Goal: Task Accomplishment & Management: Manage account settings

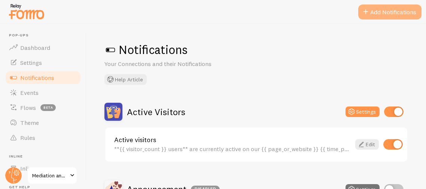
click at [400, 15] on button "Add Notifications" at bounding box center [390, 11] width 63 height 15
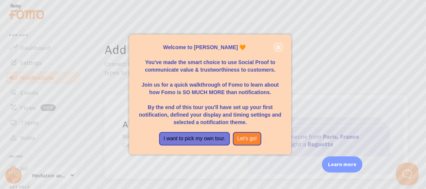
click at [278, 48] on icon "close," at bounding box center [279, 48] width 4 height 4
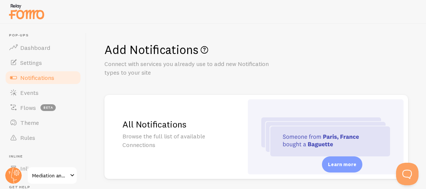
click at [305, 89] on div "Add Notifications Connect with services you already use to add new Notification…" at bounding box center [257, 106] width 340 height 165
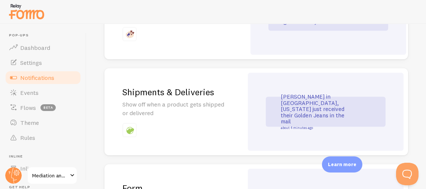
scroll to position [629, 0]
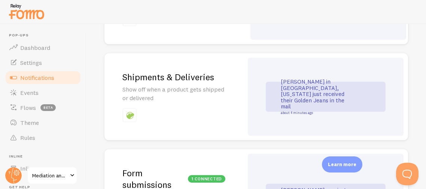
click at [185, 108] on p at bounding box center [174, 115] width 103 height 14
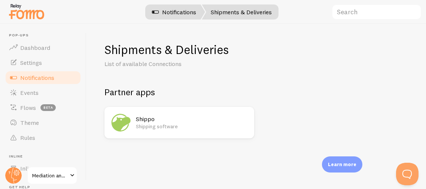
click at [182, 9] on link "Notifications" at bounding box center [174, 11] width 62 height 15
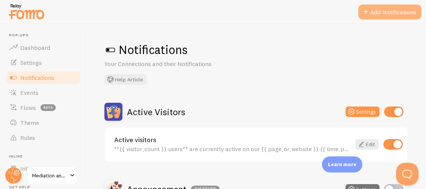
click at [368, 15] on span at bounding box center [366, 11] width 9 height 9
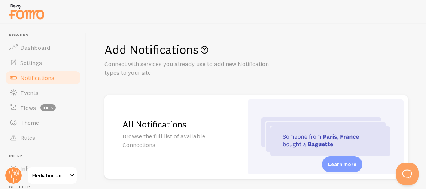
click at [278, 45] on h1 "Add Notifications" at bounding box center [257, 49] width 304 height 15
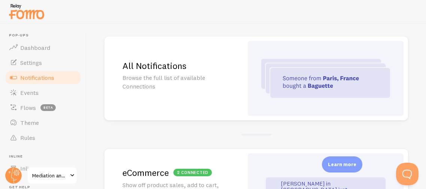
scroll to position [60, 0]
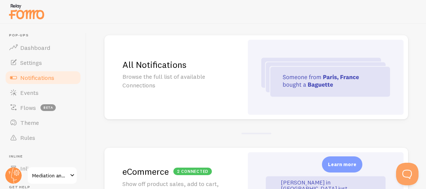
click at [295, 82] on img at bounding box center [326, 77] width 129 height 39
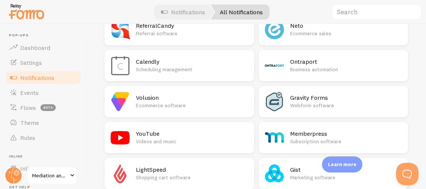
scroll to position [1109, 0]
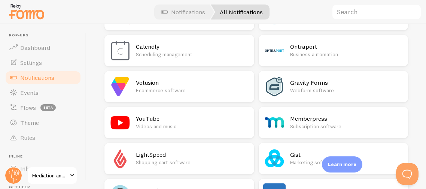
click at [239, 126] on p "Videos and music" at bounding box center [193, 126] width 114 height 7
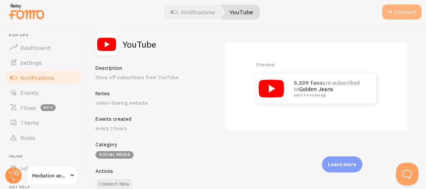
click at [403, 14] on button "Connect" at bounding box center [402, 11] width 39 height 15
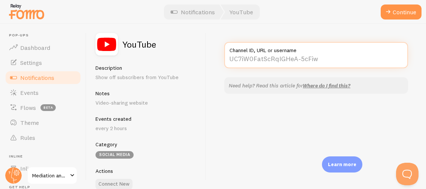
click at [309, 62] on input "Channel ID, URL or username" at bounding box center [316, 55] width 184 height 26
paste input "[URL][DOMAIN_NAME]"
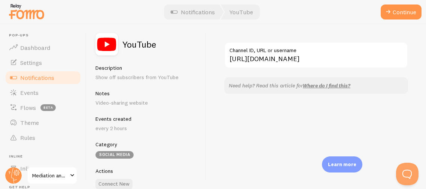
click at [272, 102] on div "[URL][DOMAIN_NAME] Channel ID, URL or username Need help? Read this article for…" at bounding box center [316, 106] width 220 height 165
click at [402, 6] on button "Continue" at bounding box center [401, 11] width 41 height 15
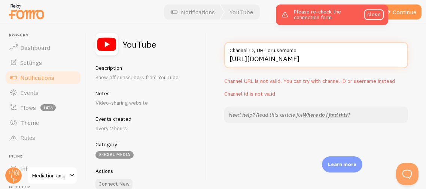
click at [309, 58] on input "[URL][DOMAIN_NAME]" at bounding box center [316, 55] width 184 height 26
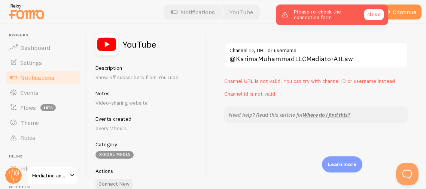
click at [369, 18] on link "close" at bounding box center [374, 14] width 19 height 10
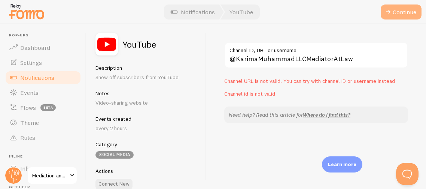
click at [391, 10] on span at bounding box center [388, 11] width 9 height 9
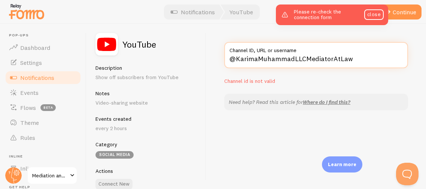
drag, startPoint x: 353, startPoint y: 57, endPoint x: 212, endPoint y: 51, distance: 141.0
click at [212, 51] on div "@KarimaMuhammadLLCMediatorAtLaw Channel ID, URL or username Channel id is not v…" at bounding box center [316, 106] width 220 height 165
paste input "[URL][DOMAIN_NAME]"
type input "[URL][DOMAIN_NAME]"
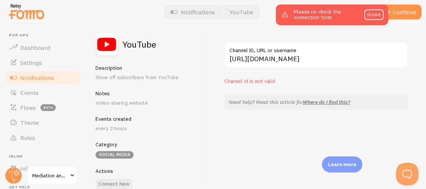
scroll to position [0, 0]
click at [371, 21] on div "Please re-check the connection form close" at bounding box center [332, 14] width 112 height 21
click at [382, 9] on div "Please re-check the connection form close" at bounding box center [332, 14] width 112 height 21
click at [379, 14] on link "close" at bounding box center [374, 14] width 19 height 10
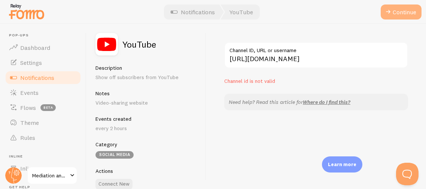
click at [399, 10] on button "Continue" at bounding box center [401, 11] width 41 height 15
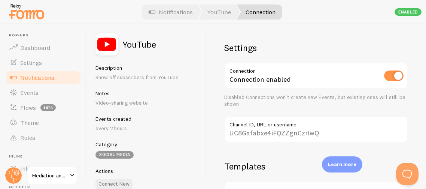
click at [198, 120] on div "YouTube Description Show off subscribers from YouTube Notes Video-sharing websi…" at bounding box center [147, 106] width 120 height 165
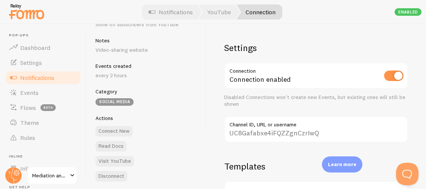
scroll to position [58, 0]
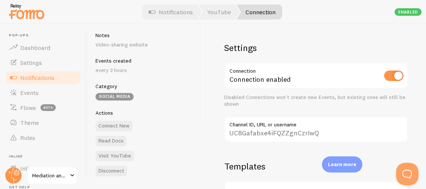
click at [362, 155] on div "Settings Connection Connection enabled Disabled Connections won't create new Ev…" at bounding box center [316, 106] width 220 height 165
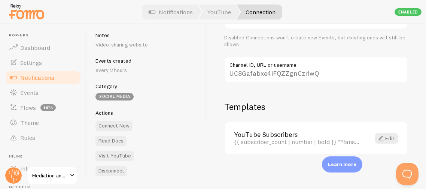
scroll to position [61, 0]
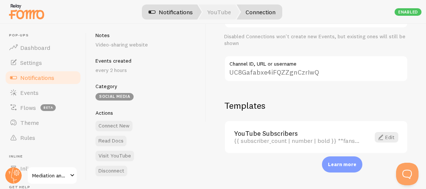
click at [165, 12] on link "Notifications" at bounding box center [171, 11] width 62 height 15
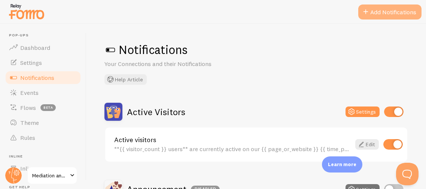
click at [403, 14] on button "Add Notifications" at bounding box center [390, 11] width 63 height 15
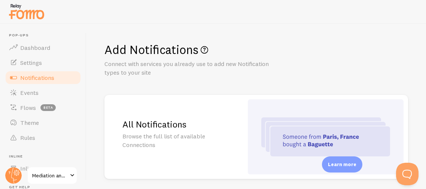
click at [357, 51] on h1 "Add Notifications" at bounding box center [257, 49] width 304 height 15
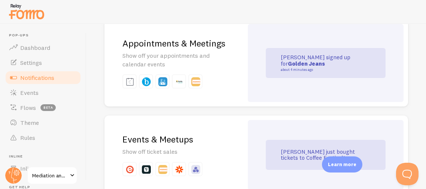
scroll to position [1332, 0]
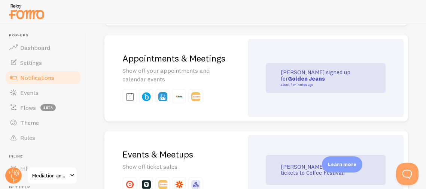
click at [240, 68] on div "Appointments & Meetings Show off your appointments and calendar events" at bounding box center [174, 77] width 139 height 87
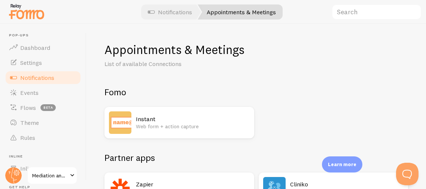
click at [263, 103] on div "Fomo Instant Web form + action capture" at bounding box center [257, 112] width 304 height 52
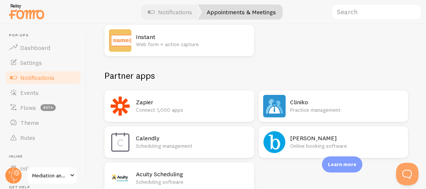
scroll to position [83, 0]
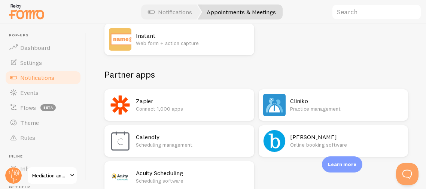
click at [282, 54] on div "Instant Web form + action capture" at bounding box center [257, 39] width 304 height 31
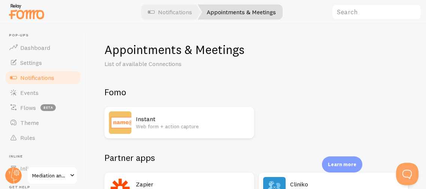
scroll to position [0, 0]
click at [178, 18] on link "Notifications" at bounding box center [170, 11] width 62 height 15
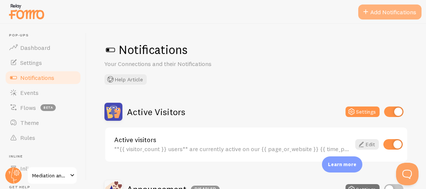
click at [377, 18] on button "Add Notifications" at bounding box center [390, 11] width 63 height 15
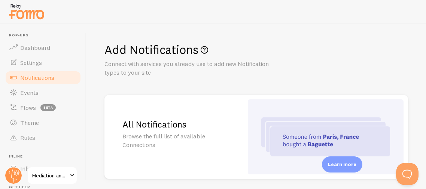
click at [336, 84] on div "Add Notifications Connect with services you already use to add new Notification…" at bounding box center [257, 106] width 340 height 165
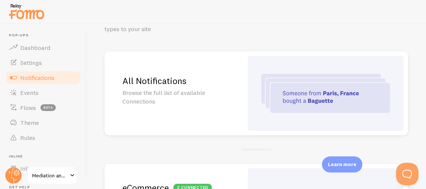
scroll to position [45, 0]
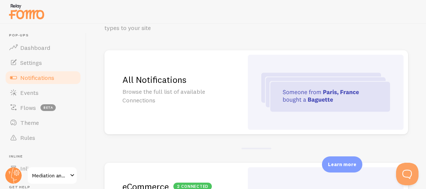
click at [308, 79] on img at bounding box center [326, 92] width 129 height 39
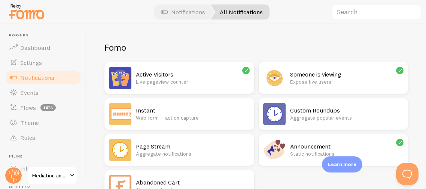
scroll to position [60, 0]
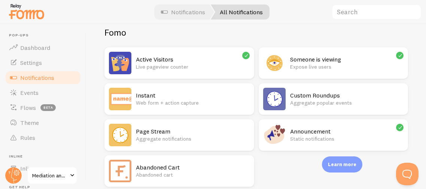
click at [329, 105] on p "Aggregate popular events" at bounding box center [347, 102] width 114 height 7
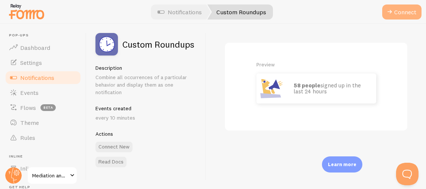
click at [406, 16] on button "Connect" at bounding box center [402, 11] width 39 height 15
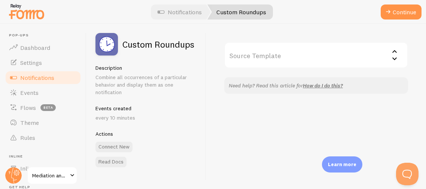
click at [375, 52] on input "Source Template" at bounding box center [316, 55] width 184 height 26
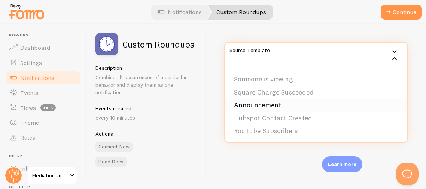
click at [311, 105] on li "Announcement" at bounding box center [316, 105] width 182 height 13
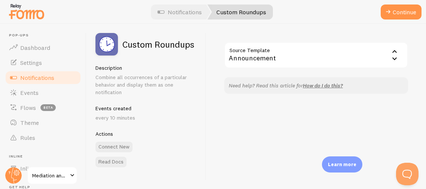
click at [296, 116] on div "Source Template Announcement Someone is viewing Square Charge Succeeded Announc…" at bounding box center [316, 106] width 220 height 165
click at [396, 49] on input "Source Template" at bounding box center [316, 55] width 184 height 26
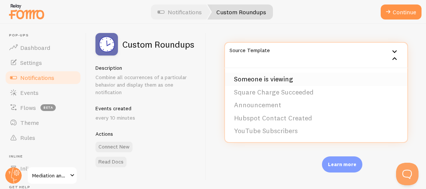
click at [334, 77] on li "Someone is viewing" at bounding box center [316, 79] width 182 height 13
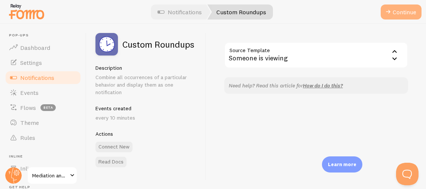
click at [393, 11] on button "Continue" at bounding box center [401, 11] width 41 height 15
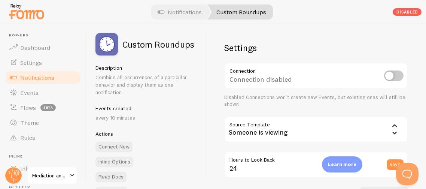
click at [399, 73] on input "checkbox" at bounding box center [393, 75] width 19 height 10
checkbox input "true"
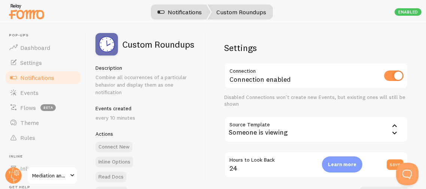
click at [201, 13] on link "Notifications" at bounding box center [180, 11] width 62 height 15
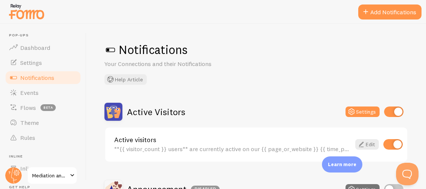
click at [239, 94] on div "Notifications Your Connections and their Notifications Help Article Active Visi…" at bounding box center [257, 106] width 340 height 165
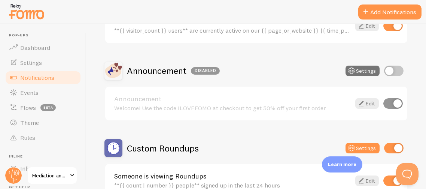
scroll to position [120, 0]
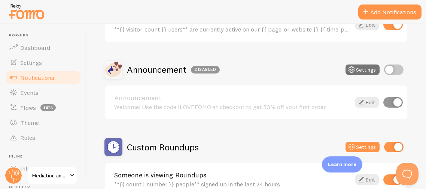
click at [398, 69] on input "checkbox" at bounding box center [393, 69] width 19 height 10
checkbox input "true"
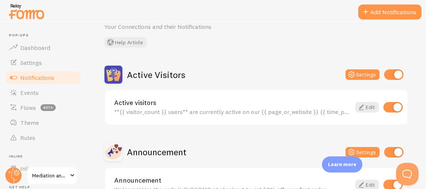
scroll to position [22, 0]
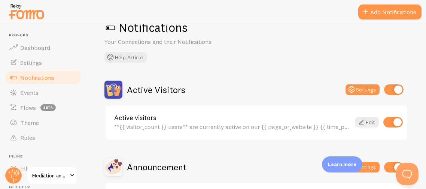
click at [257, 78] on div "Notifications Your Connections and their Notifications Help Article Active Visi…" at bounding box center [257, 106] width 340 height 165
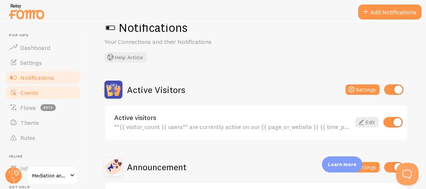
click at [24, 93] on span "Events" at bounding box center [29, 92] width 18 height 7
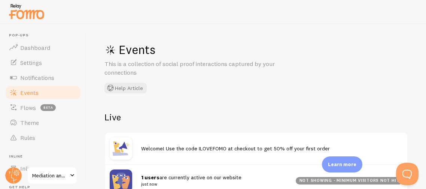
click at [279, 74] on p "This is a collection of social proof interactions captured by your connections" at bounding box center [195, 68] width 180 height 17
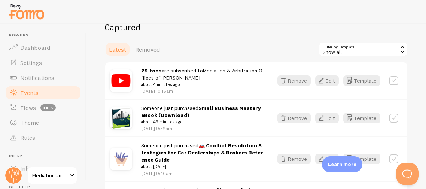
scroll to position [164, 0]
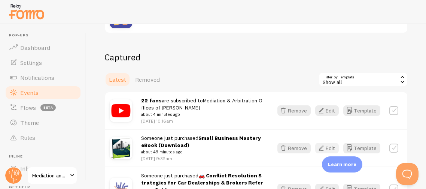
click at [324, 149] on icon "button" at bounding box center [321, 147] width 9 height 9
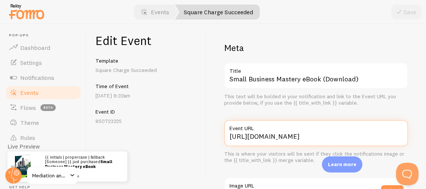
click at [334, 135] on input "[URL][DOMAIN_NAME]" at bounding box center [316, 133] width 184 height 26
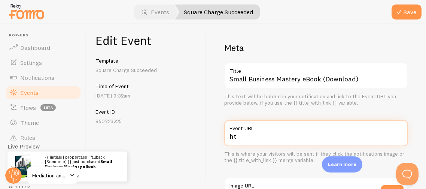
type input "h"
paste input "[URL][DOMAIN_NAME]"
type input "[URL][DOMAIN_NAME]"
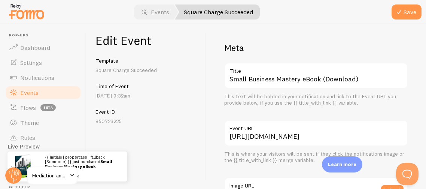
click at [188, 125] on div "Edit Event Template Square Charge Succeeded Time of Event [DATE] 9:32am Event I…" at bounding box center [147, 106] width 120 height 165
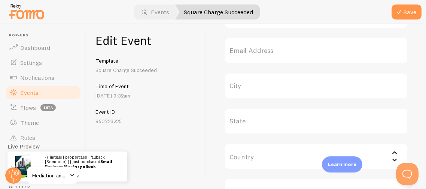
scroll to position [300, 0]
click at [308, 126] on label "State" at bounding box center [316, 124] width 184 height 26
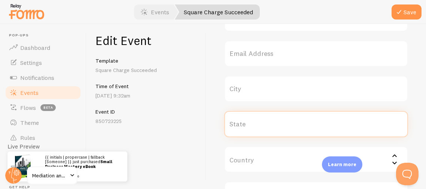
click at [308, 126] on input "State" at bounding box center [316, 124] width 184 height 26
type input "[US_STATE]"
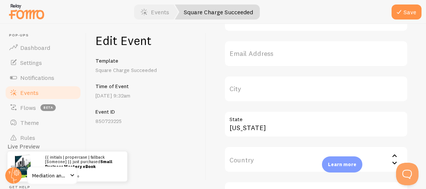
click at [211, 142] on div "Meta Small Business Mastery eBook (Download) Title This text will be bolded in …" at bounding box center [316, 106] width 220 height 165
click at [422, 102] on div "Meta Small Business Mastery eBook (Download) Title This text will be bolded in …" at bounding box center [316, 106] width 220 height 165
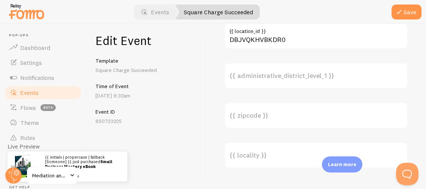
scroll to position [618, 0]
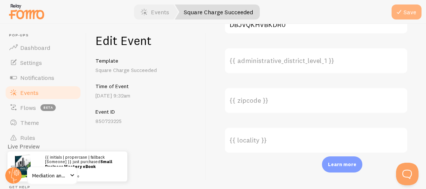
click at [407, 13] on button "Save" at bounding box center [407, 11] width 30 height 15
click at [32, 93] on span "Events" at bounding box center [29, 92] width 18 height 7
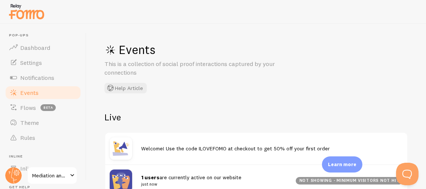
click at [256, 149] on span "Welcome! Use the code ILOVEFOMO at checkout to get 50% off your first order" at bounding box center [235, 148] width 189 height 7
click at [27, 81] on link "Notifications" at bounding box center [42, 77] width 77 height 15
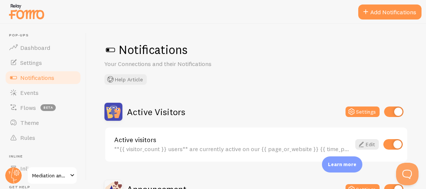
click at [299, 84] on div "Notifications Your Connections and their Notifications Help Article" at bounding box center [257, 63] width 304 height 43
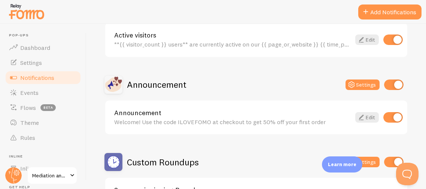
scroll to position [120, 0]
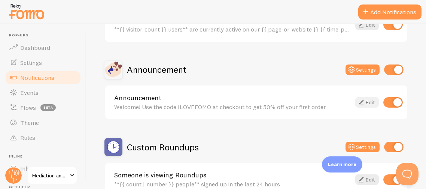
click at [370, 105] on link "Edit" at bounding box center [368, 102] width 24 height 10
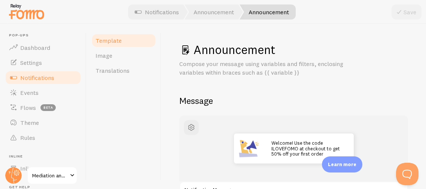
click at [332, 98] on h2 "Message" at bounding box center [293, 101] width 229 height 12
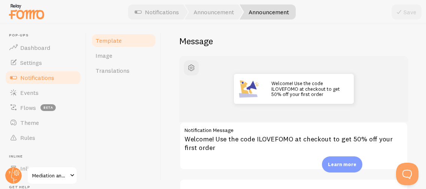
scroll to position [75, 0]
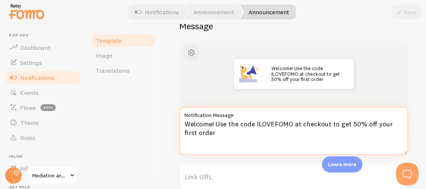
click at [210, 133] on textarea "Welcome! Use the code ILOVEFOMO at checkout to get 50% off your first order" at bounding box center [293, 131] width 229 height 48
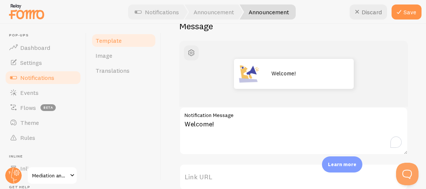
click at [166, 140] on div "Announcement Compose your message using variables and filters, enclosing variab…" at bounding box center [293, 106] width 265 height 165
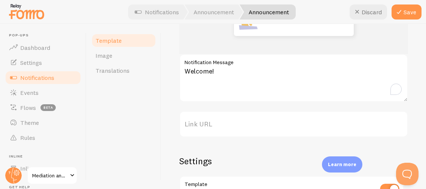
scroll to position [112, 0]
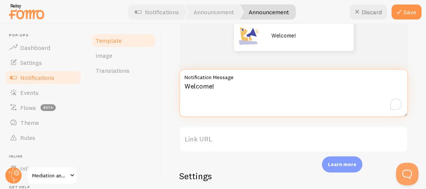
click at [221, 90] on textarea "Welcome!" at bounding box center [293, 93] width 229 height 48
click at [217, 89] on textarea "Welcome!" at bounding box center [293, 93] width 229 height 48
type textarea "W"
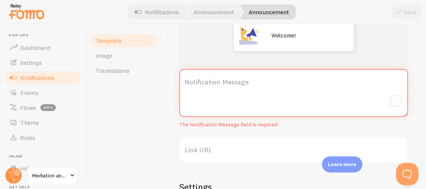
paste textarea "Welcome to the Mediation and Arbitration Offices of [PERSON_NAME], LLC! We’re h…"
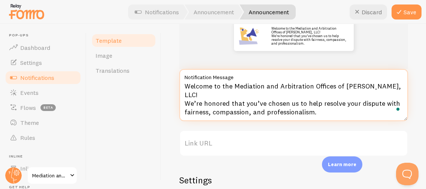
click at [187, 102] on textarea "Welcome to the Mediation and Arbitration Offices of [PERSON_NAME], LLC! We’re h…" at bounding box center [293, 95] width 229 height 52
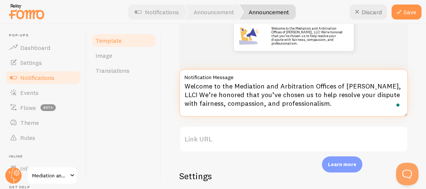
type textarea "Welcome to the Mediation and Arbitration Offices of [PERSON_NAME], LLC! We’re h…"
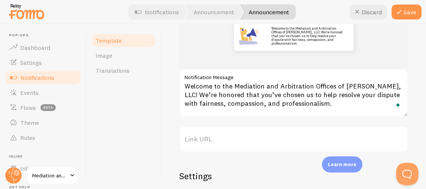
click at [324, 140] on label "Link URL" at bounding box center [293, 139] width 229 height 26
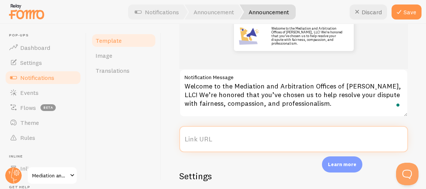
click at [324, 140] on input "Link URL" at bounding box center [293, 139] width 229 height 26
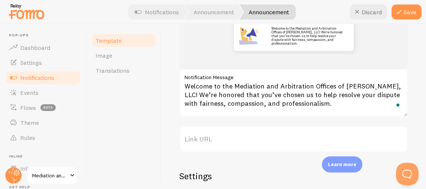
click at [185, 138] on label "Link URL" at bounding box center [293, 139] width 229 height 26
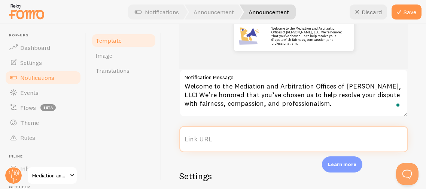
click at [185, 138] on input "Link URL" at bounding box center [293, 139] width 229 height 26
paste input "[URL][DOMAIN_NAME]"
type input "[URL][DOMAIN_NAME]"
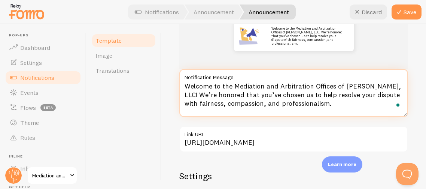
click at [338, 102] on textarea "Welcome to the Mediation and Arbitration Offices of [PERSON_NAME], LLC! We’re h…" at bounding box center [293, 93] width 229 height 48
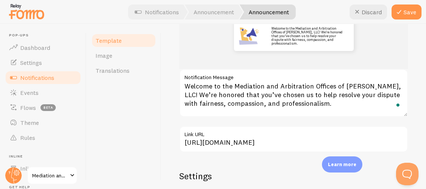
click at [156, 161] on div "Template Image Translations" at bounding box center [124, 106] width 75 height 165
click at [159, 156] on div "Template Image Translations" at bounding box center [124, 106] width 75 height 165
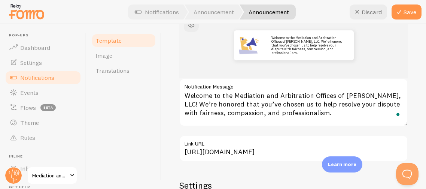
scroll to position [104, 0]
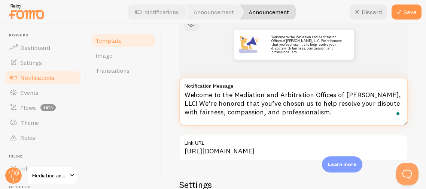
click at [342, 111] on textarea "Welcome to the Mediation and Arbitration Offices of [PERSON_NAME], LLC! We’re h…" at bounding box center [293, 102] width 229 height 48
paste textarea "🎉 Special Welcome Offer: Enjoy $25 off your first mediation or arbitration sess…"
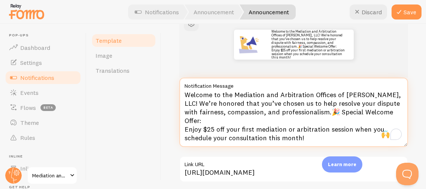
click at [329, 109] on textarea "Welcome to the Mediation and Arbitration Offices of [PERSON_NAME], LLC! We’re h…" at bounding box center [293, 112] width 229 height 69
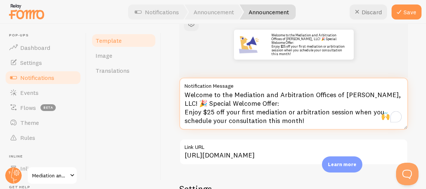
click at [186, 112] on textarea "Welcome to the Mediation and Arbitration Offices of [PERSON_NAME], LLC! 🎉 Speci…" at bounding box center [293, 104] width 229 height 52
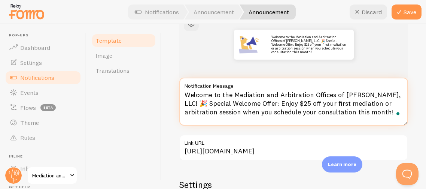
click at [201, 102] on textarea "Welcome to the Mediation and Arbitration Offices of [PERSON_NAME], LLC! 🎉 Speci…" at bounding box center [293, 102] width 229 height 48
click at [391, 112] on textarea "Welcome to the Mediation and Arbitration Offices of [PERSON_NAME], LLC! 🎉 Speci…" at bounding box center [293, 102] width 229 height 48
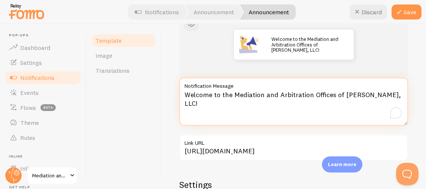
type textarea "Welcome to the Mediation and Arbitration Offices of [PERSON_NAME], LLC!"
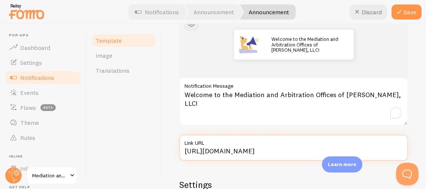
click at [320, 148] on input "[URL][DOMAIN_NAME]" at bounding box center [293, 148] width 229 height 26
type input "[URL][DOMAIN_NAME]"
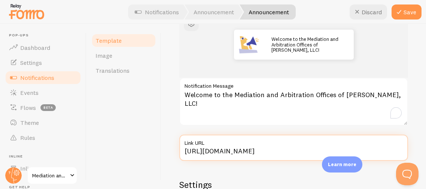
type input "[URL][DOMAIN_NAME]"
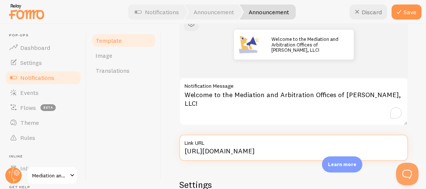
type input "[URL][DOMAIN_NAME]"
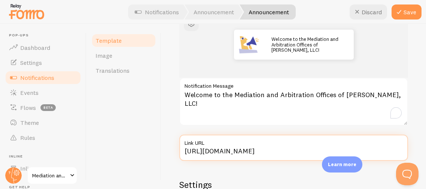
type input "[URL][DOMAIN_NAME]"
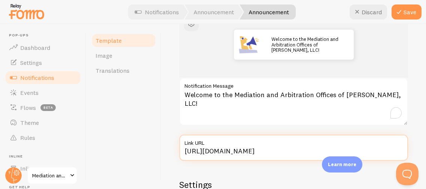
type input "[URL][DOMAIN_NAME]"
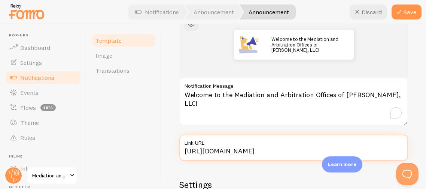
type input "[URL][DOMAIN_NAME]"
type input "[URL]"
type input "[URL]."
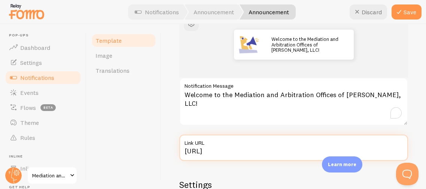
type input "[URL]."
type input "[URL]"
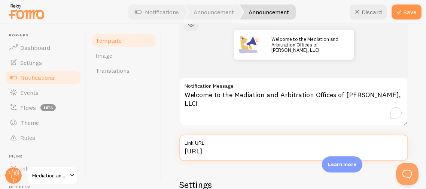
type input "[URL]"
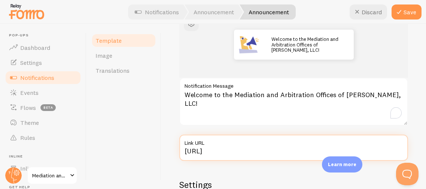
type input "[URL]"
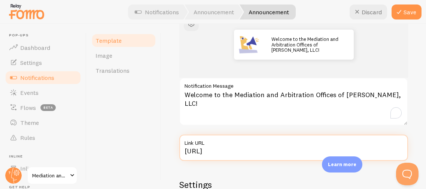
type input "[URL]"
type input "[URL][DOMAIN_NAME]"
type input "[URL]"
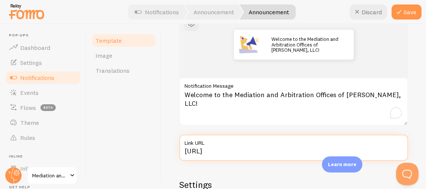
type input "[URL]"
type input "[URL][DOMAIN_NAME]"
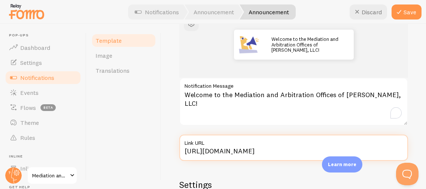
type input "[URL]"
type input "[URL]."
type input "[URL]"
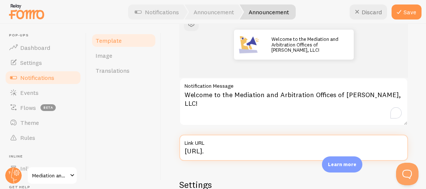
type input "[URL]"
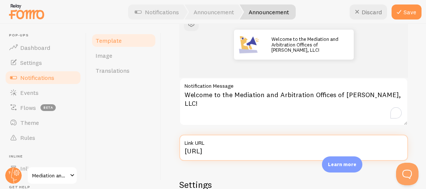
type input "https://"
type input "https:/"
type input "https:"
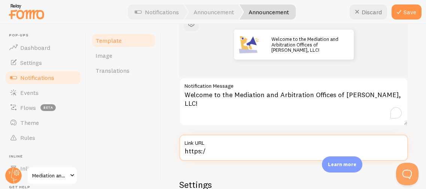
type input "https:"
type input "https"
type input "http"
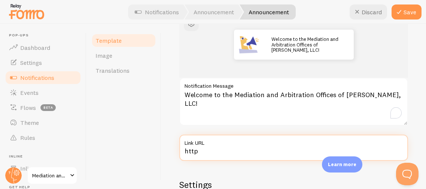
type input "htt"
type input "ht"
type input "h"
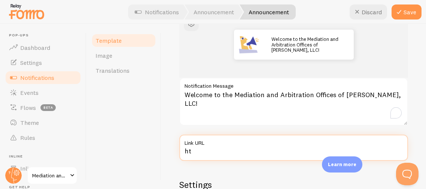
type input "h"
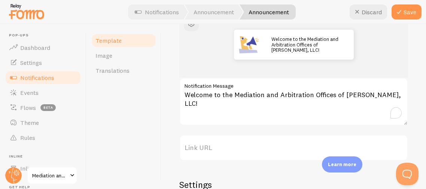
click at [158, 154] on div "Template Image Translations" at bounding box center [124, 106] width 75 height 165
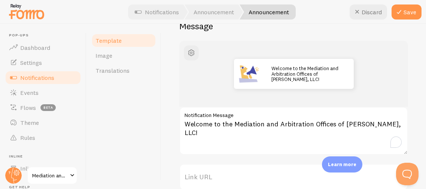
scroll to position [74, 0]
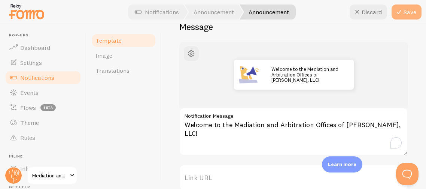
click at [408, 15] on button "Save" at bounding box center [407, 11] width 30 height 15
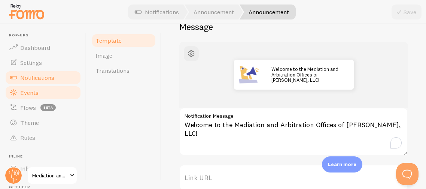
click at [29, 93] on span "Events" at bounding box center [29, 92] width 18 height 7
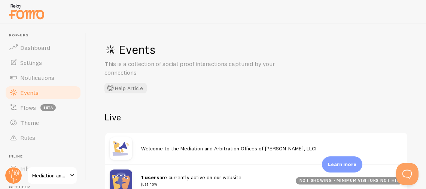
click at [166, 106] on div "Events This is a collection of social proof interactions captured by your conne…" at bounding box center [257, 106] width 340 height 165
click at [176, 106] on div "Events This is a collection of social proof interactions captured by your conne…" at bounding box center [257, 106] width 340 height 165
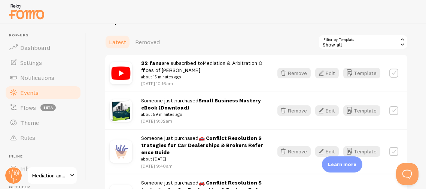
scroll to position [194, 0]
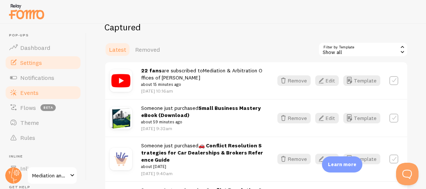
click at [22, 63] on span "Settings" at bounding box center [31, 62] width 22 height 7
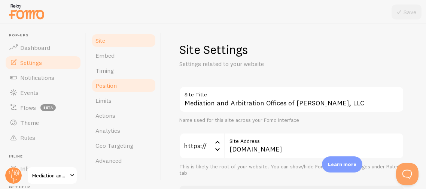
click at [124, 85] on link "Position" at bounding box center [124, 85] width 66 height 15
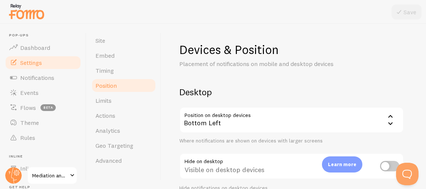
click at [351, 77] on div "Devices & Position Placement of notifications on mobile and desktop devices Des…" at bounding box center [293, 178] width 229 height 272
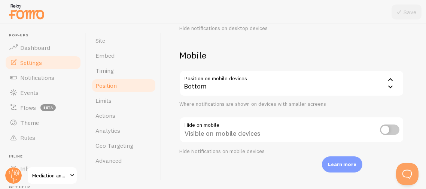
scroll to position [161, 0]
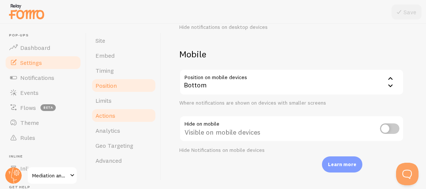
click at [108, 113] on span "Actions" at bounding box center [106, 115] width 20 height 7
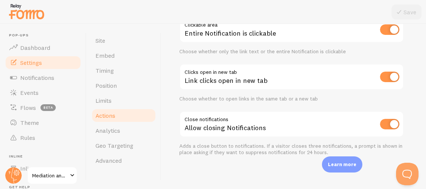
scroll to position [72, 0]
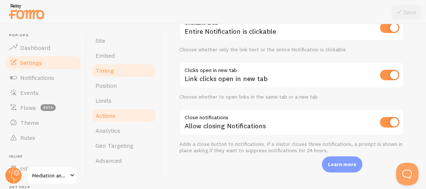
click at [109, 73] on span "Timing" at bounding box center [105, 70] width 18 height 7
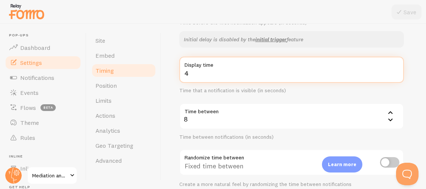
scroll to position [118, 0]
click at [191, 70] on input "4" at bounding box center [291, 69] width 225 height 26
type input "3"
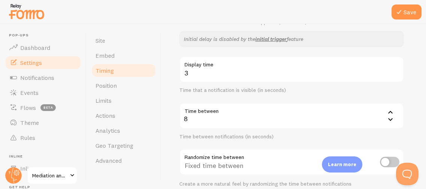
click at [189, 117] on div "8" at bounding box center [291, 116] width 225 height 26
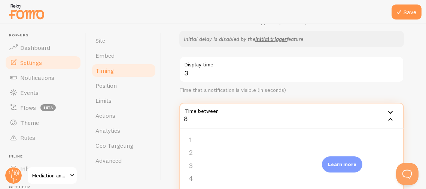
click at [192, 120] on div "8" at bounding box center [291, 116] width 225 height 26
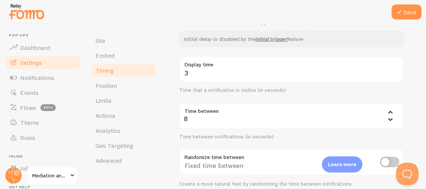
click at [191, 120] on div "8" at bounding box center [291, 116] width 225 height 26
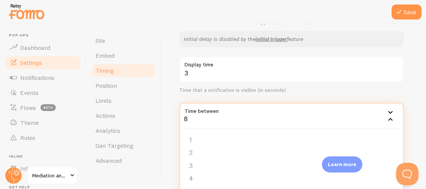
click at [317, 90] on div "Time that a notification is visible (in seconds)" at bounding box center [291, 90] width 225 height 7
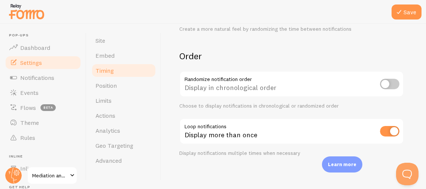
scroll to position [275, 0]
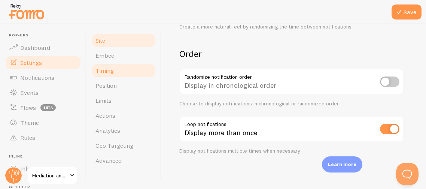
click at [99, 42] on span "Site" at bounding box center [101, 40] width 10 height 7
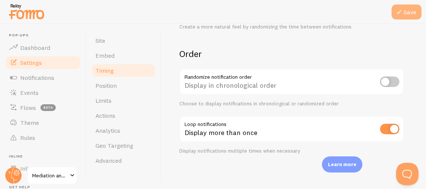
click at [415, 12] on button "Save" at bounding box center [407, 11] width 30 height 15
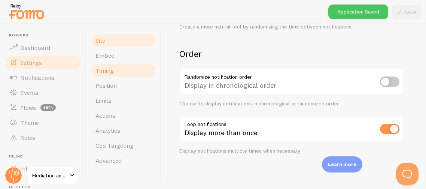
click at [97, 43] on span "Site" at bounding box center [101, 40] width 10 height 7
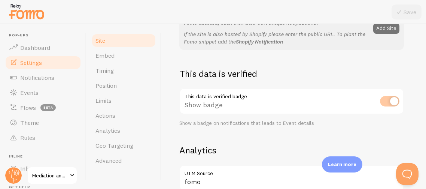
scroll to position [181, 0]
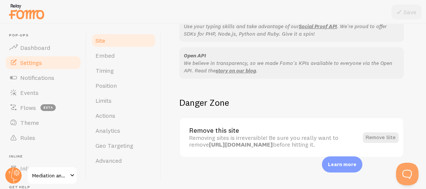
scroll to position [518, 0]
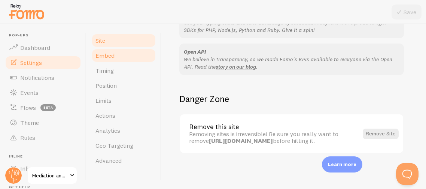
click at [125, 54] on link "Embed" at bounding box center [124, 55] width 66 height 15
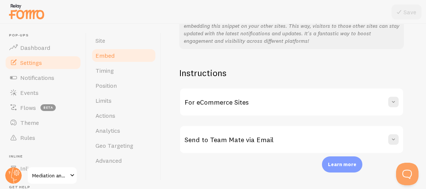
scroll to position [176, 0]
click at [107, 129] on span "Analytics" at bounding box center [108, 130] width 25 height 7
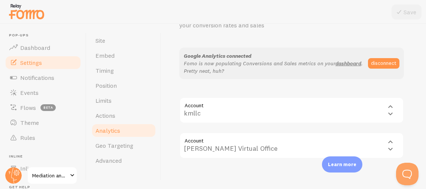
scroll to position [49, 0]
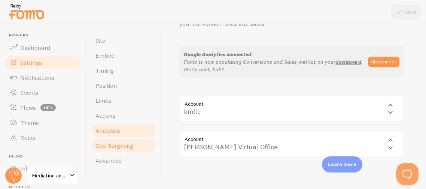
click at [112, 150] on link "Geo Targeting" at bounding box center [124, 145] width 66 height 15
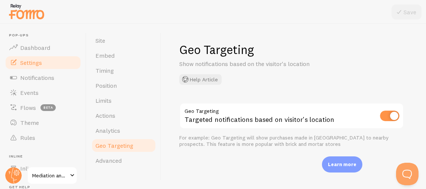
click at [423, 85] on div "Geo Targeting Show notifications based on the visitor's location Help Article G…" at bounding box center [293, 106] width 265 height 165
click at [419, 81] on div "Geo Targeting Show notifications based on the visitor's location Help Article G…" at bounding box center [293, 106] width 265 height 165
click at [121, 157] on span "Advanced" at bounding box center [109, 160] width 26 height 7
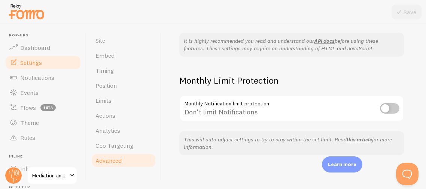
scroll to position [245, 0]
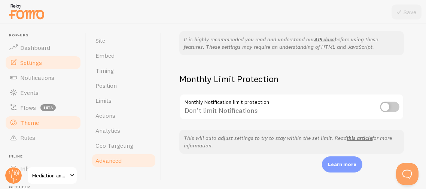
click at [34, 121] on span "Theme" at bounding box center [29, 122] width 19 height 7
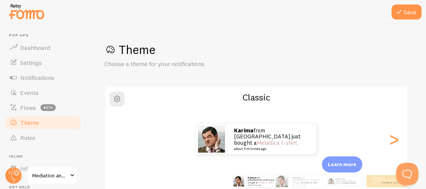
drag, startPoint x: 415, startPoint y: 99, endPoint x: 417, endPoint y: 106, distance: 7.8
click at [417, 106] on div "Save Theme Choose a theme for your notifications Classic Karima from United Sta…" at bounding box center [257, 106] width 340 height 165
click at [405, 66] on div "Theme Choose a theme for your notifications" at bounding box center [257, 55] width 304 height 26
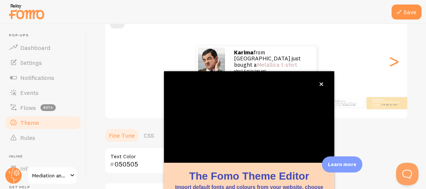
scroll to position [12, 0]
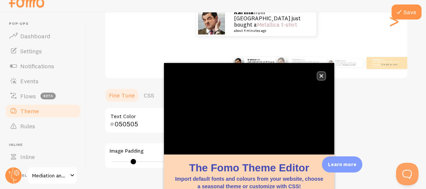
click at [321, 76] on icon "close," at bounding box center [322, 76] width 4 height 4
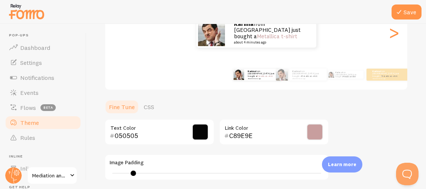
scroll to position [0, 0]
click at [372, 137] on div "Theme Choose a theme for your notifications Classic Karima from United States j…" at bounding box center [257, 114] width 304 height 356
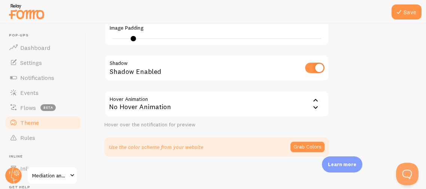
scroll to position [244, 0]
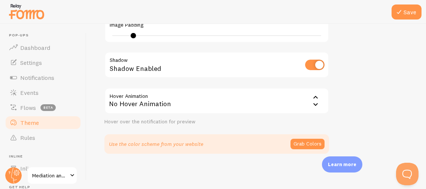
click at [316, 103] on icon at bounding box center [315, 104] width 9 height 9
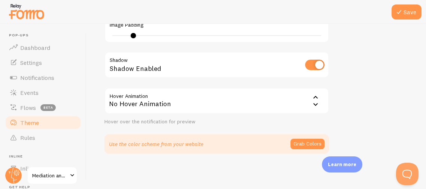
click at [315, 105] on icon at bounding box center [315, 104] width 9 height 9
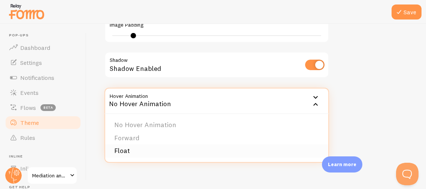
click at [268, 148] on li "Float" at bounding box center [216, 150] width 223 height 13
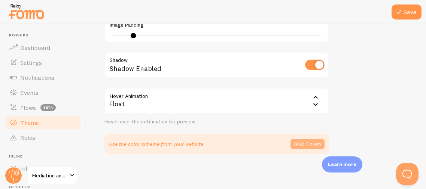
click at [298, 142] on button "Grab Colors" at bounding box center [308, 144] width 34 height 10
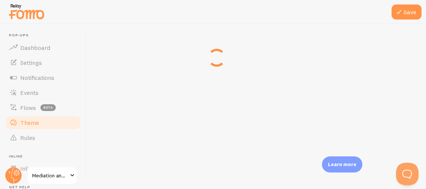
scroll to position [241, 0]
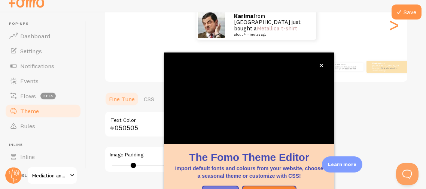
scroll to position [106, 0]
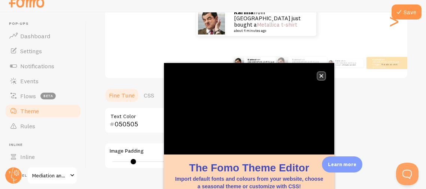
click at [321, 75] on icon "close," at bounding box center [322, 76] width 4 height 4
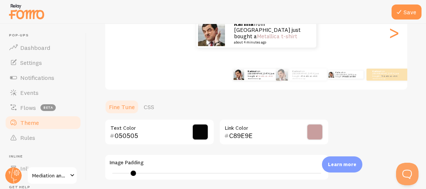
scroll to position [0, 0]
click at [398, 32] on div ">" at bounding box center [394, 33] width 9 height 54
type input "0"
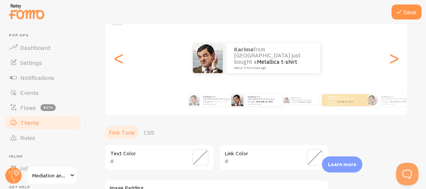
scroll to position [80, 0]
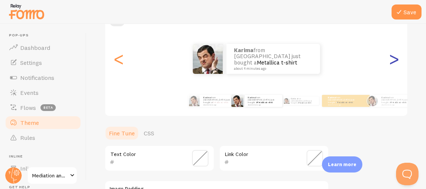
click at [395, 59] on div ">" at bounding box center [394, 59] width 9 height 54
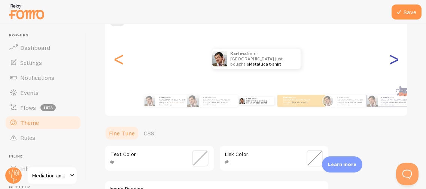
click at [395, 59] on div ">" at bounding box center [394, 59] width 9 height 54
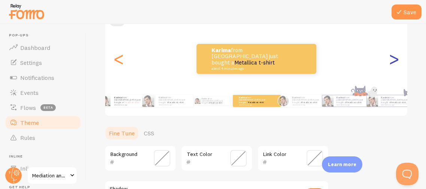
click at [395, 59] on div ">" at bounding box center [394, 59] width 9 height 54
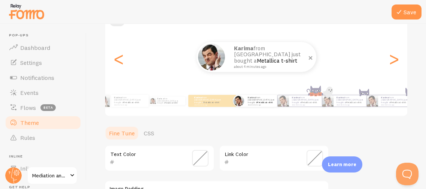
click at [261, 53] on p "Karima from United States just bought a Metallica t-shirt about 4 minutes ago" at bounding box center [271, 56] width 75 height 23
click at [356, 131] on div "Theme Choose a theme for your notifications Curved Karima from United States ju…" at bounding box center [257, 138] width 304 height 353
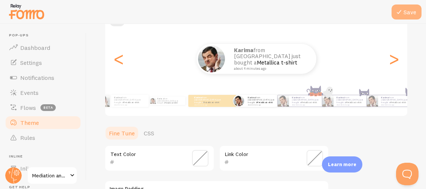
click at [396, 14] on icon at bounding box center [399, 11] width 9 height 9
click at [123, 61] on div "<" at bounding box center [118, 59] width 9 height 54
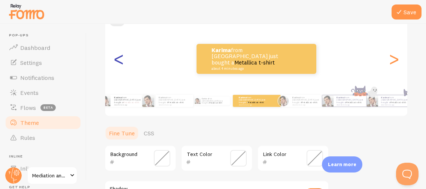
click at [123, 61] on div "<" at bounding box center [118, 59] width 9 height 54
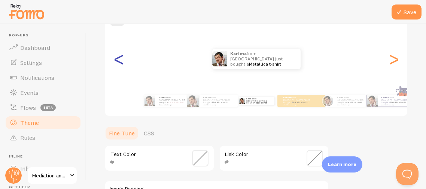
click at [123, 61] on div "<" at bounding box center [118, 59] width 9 height 54
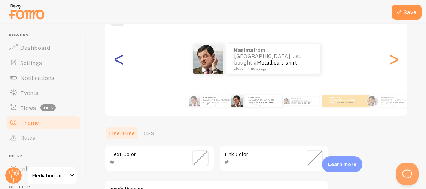
click at [123, 61] on div "<" at bounding box center [118, 59] width 9 height 54
type input "050505"
type input "C89E9E"
type input "4"
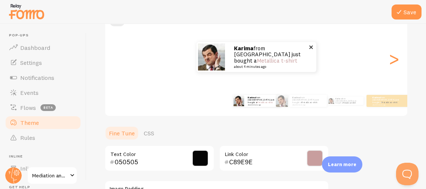
click at [287, 65] on small "about 4 minutes ago" at bounding box center [270, 67] width 73 height 4
click at [115, 133] on link "Fine Tune" at bounding box center [122, 133] width 35 height 15
click at [206, 129] on ul "Fine Tune CSS" at bounding box center [217, 133] width 225 height 15
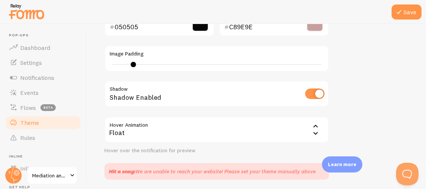
scroll to position [230, 0]
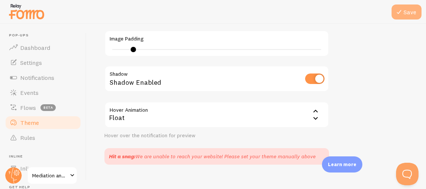
click at [404, 17] on button "Save" at bounding box center [407, 11] width 30 height 15
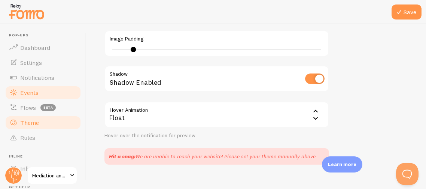
click at [22, 91] on span "Events" at bounding box center [29, 92] width 18 height 7
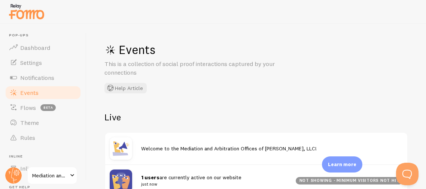
click at [206, 91] on div "Events This is a collection of social proof interactions captured by your conne…" at bounding box center [217, 67] width 225 height 51
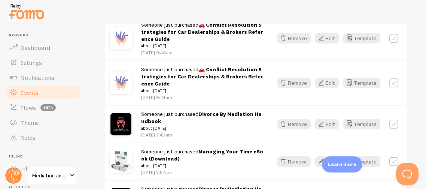
scroll to position [329, 0]
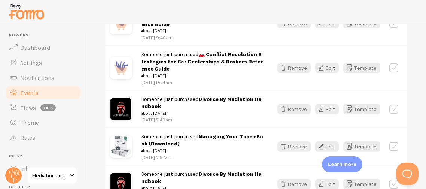
click at [155, 104] on div "Someone just purchased Divorce By Mediation Handbook about 1 day ago Oct 11th @…" at bounding box center [202, 109] width 123 height 28
click at [332, 109] on button "Edit" at bounding box center [327, 109] width 24 height 10
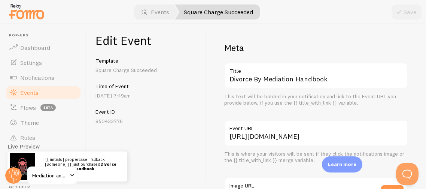
click at [182, 106] on div "Edit Event Template Square Charge Succeeded Time of Event Oct 11th @ 7:49am Eve…" at bounding box center [147, 106] width 120 height 165
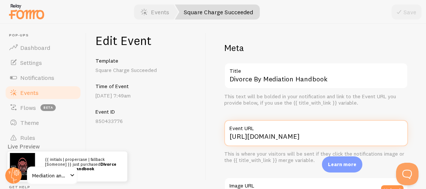
click at [229, 136] on input "https://www.mediatoratlaw.com/product/virtual-mediation-package-4-hour-half-day…" at bounding box center [316, 133] width 184 height 26
drag, startPoint x: 231, startPoint y: 137, endPoint x: 417, endPoint y: 131, distance: 186.3
click at [417, 131] on div "Meta Divorce By Mediation Handbook Title This text will be bolded in your notif…" at bounding box center [316, 106] width 220 height 165
paste input "divorce-by-mediation-handbook/230?cp=true&sa=true&sbp=false&q=false"
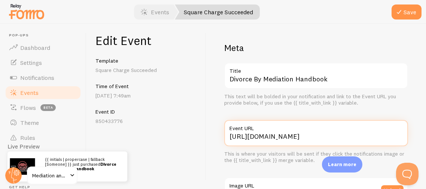
scroll to position [0, 176]
type input "https://www.mediatoratlaw.com/product/divorce-by-mediation-handbook/230?cp=true…"
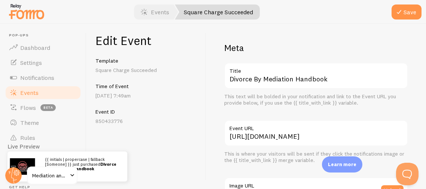
click at [188, 109] on h5 "Event ID" at bounding box center [147, 111] width 102 height 7
click at [203, 126] on div "Edit Event Template Square Charge Succeeded Time of Event Oct 11th @ 7:49am Eve…" at bounding box center [147, 106] width 120 height 165
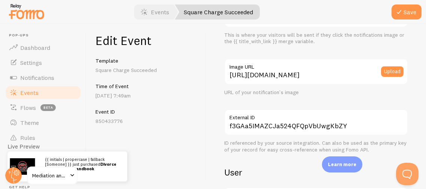
scroll to position [122, 0]
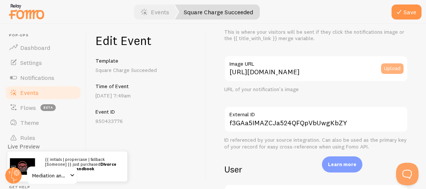
click at [386, 69] on button "Upload" at bounding box center [392, 68] width 22 height 10
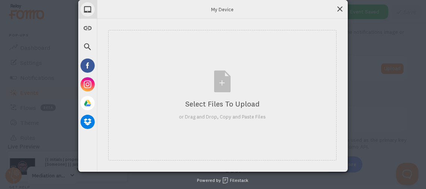
click at [336, 10] on span at bounding box center [340, 9] width 8 height 8
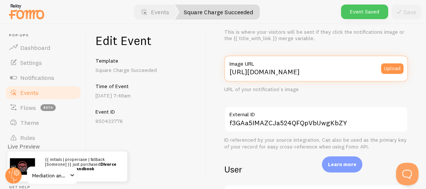
click at [345, 71] on input "https://www.mediatoratlaw.com/uploads/1/2/6/6/126689380/s354604979392525313_p19…" at bounding box center [316, 68] width 184 height 26
drag, startPoint x: 229, startPoint y: 69, endPoint x: 426, endPoint y: 68, distance: 196.7
click at [426, 68] on div "Meta Divorce By Mediation Handbook Title This text will be bolded in your notif…" at bounding box center [316, 106] width 220 height 165
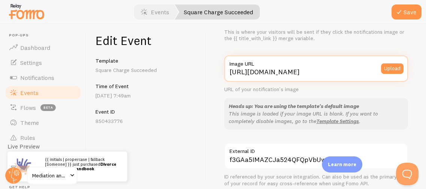
scroll to position [0, 22]
type input "https://fomo.com/images/widget/template_defaults/purchase.jpg"
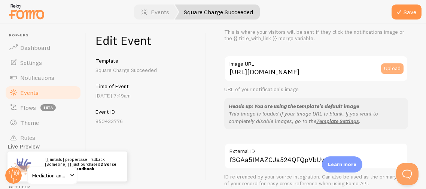
scroll to position [0, 0]
click at [400, 70] on button "Upload" at bounding box center [392, 68] width 22 height 10
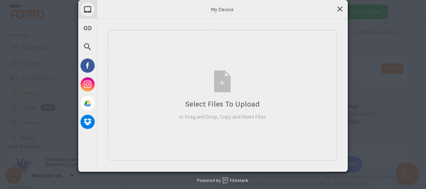
click at [339, 10] on span at bounding box center [340, 9] width 8 height 8
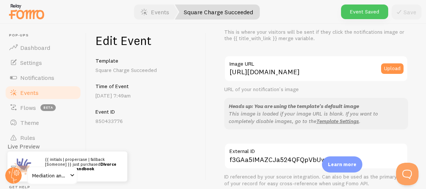
click at [200, 120] on div "Edit Event Template Square Charge Succeeded Time of Event Oct 11th @ 7:49am Eve…" at bounding box center [147, 106] width 120 height 165
click at [206, 133] on div "Meta Divorce By Mediation Handbook Title This text will be bolded in your notif…" at bounding box center [316, 106] width 220 height 165
click at [202, 139] on div "Edit Event Template Square Charge Succeeded Time of Event Oct 11th @ 7:49am Eve…" at bounding box center [147, 106] width 120 height 165
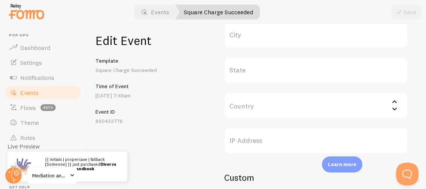
scroll to position [379, 0]
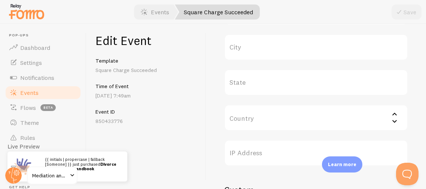
click at [296, 90] on label "State" at bounding box center [316, 82] width 184 height 26
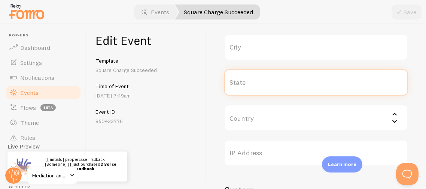
click at [296, 90] on input "State" at bounding box center [316, 82] width 184 height 26
type input "[US_STATE]"
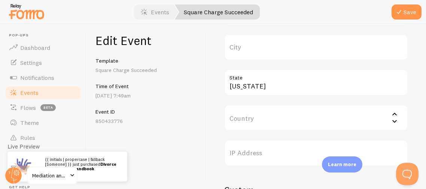
click at [211, 104] on div "Meta Divorce By Mediation Handbook Title This text will be bolded in your notif…" at bounding box center [316, 106] width 220 height 165
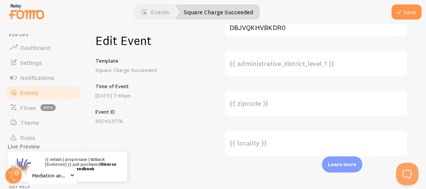
scroll to position [649, 0]
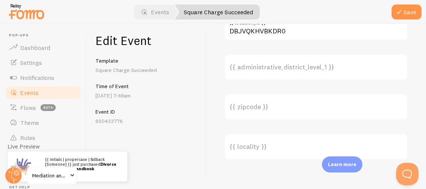
click at [236, 113] on label "{{ zipcode }}" at bounding box center [316, 107] width 184 height 26
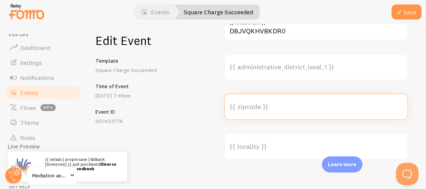
click at [236, 113] on input "{{ zipcode }}" at bounding box center [316, 107] width 184 height 26
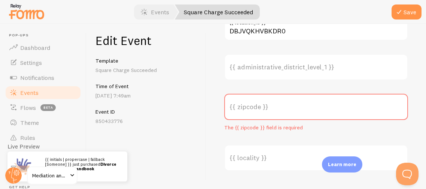
click at [238, 151] on label "{{ locality }}" at bounding box center [316, 158] width 184 height 26
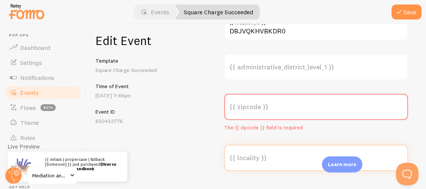
click at [238, 151] on input "{{ locality }}" at bounding box center [316, 158] width 184 height 26
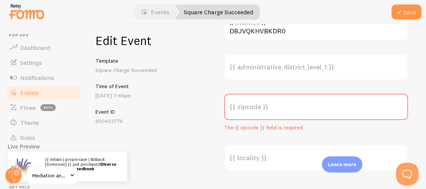
click at [242, 163] on label "{{ locality }}" at bounding box center [316, 158] width 184 height 26
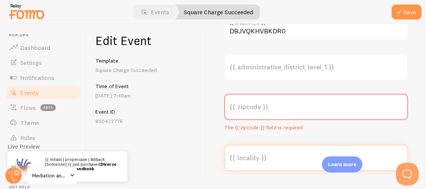
click at [242, 163] on input "{{ locality }}" at bounding box center [316, 158] width 184 height 26
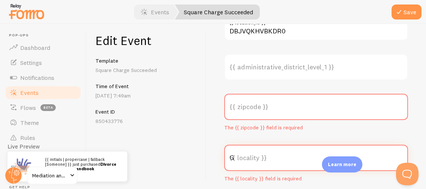
click at [140, 151] on div "Edit Event Template Square Charge Succeeded Time of Event Oct 11th @ 7:49am Eve…" at bounding box center [147, 106] width 120 height 165
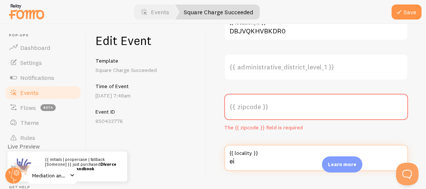
type input "e"
type input "GA"
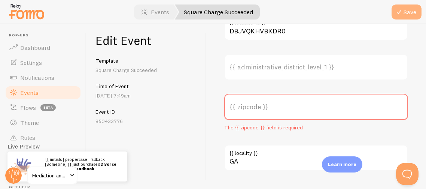
click at [410, 10] on button "Save" at bounding box center [407, 11] width 30 height 15
click at [27, 94] on span "Events" at bounding box center [29, 92] width 18 height 7
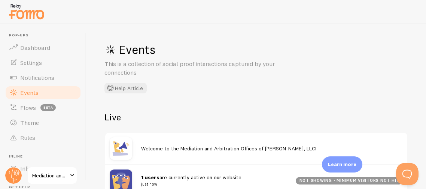
click at [209, 96] on div "Events This is a collection of social proof interactions captured by your conne…" at bounding box center [257, 106] width 340 height 165
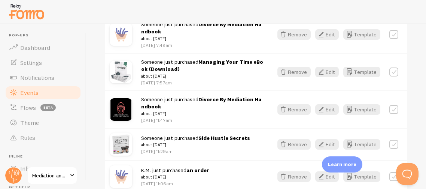
scroll to position [404, 0]
click at [190, 102] on span "Someone just purchased Divorce By Mediation Handbook about 5 days ago" at bounding box center [202, 106] width 123 height 21
click at [332, 111] on button "Edit" at bounding box center [327, 109] width 24 height 10
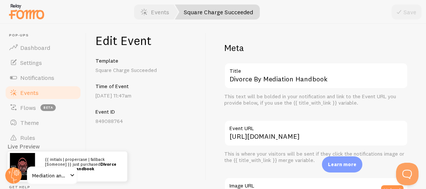
click at [21, 97] on link "Events" at bounding box center [42, 92] width 77 height 15
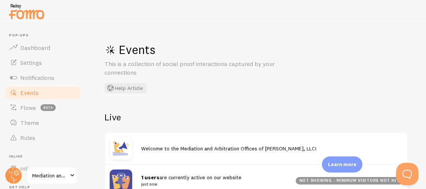
click at [282, 95] on div "Events This is a collection of social proof interactions captured by your conne…" at bounding box center [257, 106] width 340 height 165
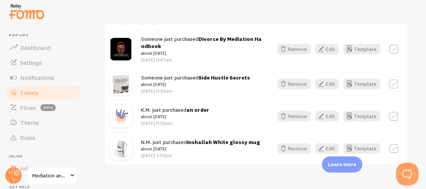
scroll to position [478, 0]
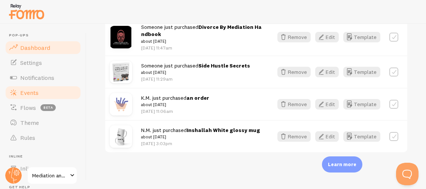
click at [41, 52] on link "Dashboard" at bounding box center [42, 47] width 77 height 15
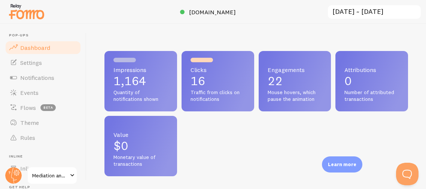
scroll to position [197, 303]
